Goal: Transaction & Acquisition: Obtain resource

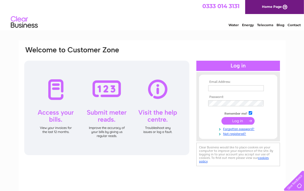
type input "its_tass@yahoo.co.uk"
click at [233, 120] on input "submit" at bounding box center [237, 121] width 33 height 8
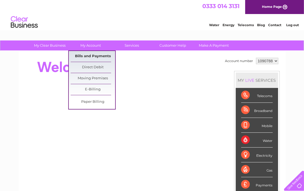
click at [96, 58] on link "Bills and Payments" at bounding box center [93, 56] width 44 height 11
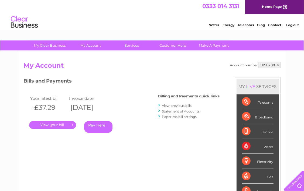
click at [67, 124] on link "." at bounding box center [52, 125] width 47 height 8
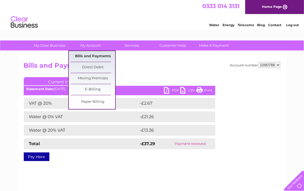
click at [95, 56] on link "Bills and Payments" at bounding box center [93, 56] width 44 height 11
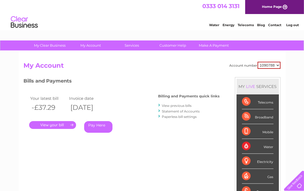
click at [184, 106] on link "View previous bills" at bounding box center [177, 105] width 30 height 4
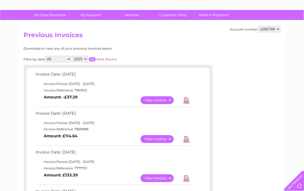
scroll to position [54, 0]
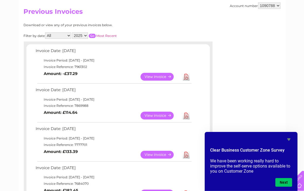
click at [167, 151] on link "View" at bounding box center [160, 155] width 40 height 8
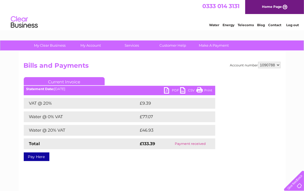
click at [173, 90] on link "PDF" at bounding box center [172, 91] width 16 height 8
click at [174, 88] on link "PDF" at bounding box center [172, 91] width 16 height 8
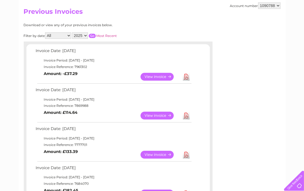
click at [164, 113] on link "View" at bounding box center [160, 116] width 40 height 8
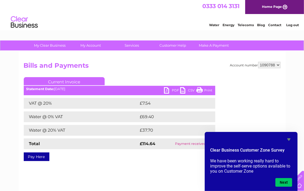
click at [171, 87] on link "PDF" at bounding box center [172, 91] width 16 height 8
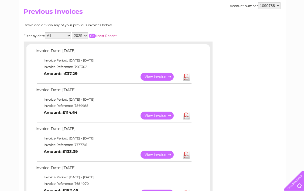
click at [164, 74] on link "View" at bounding box center [160, 77] width 40 height 8
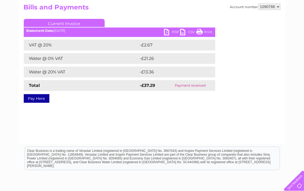
scroll to position [81, 0]
